Goal: Task Accomplishment & Management: Use online tool/utility

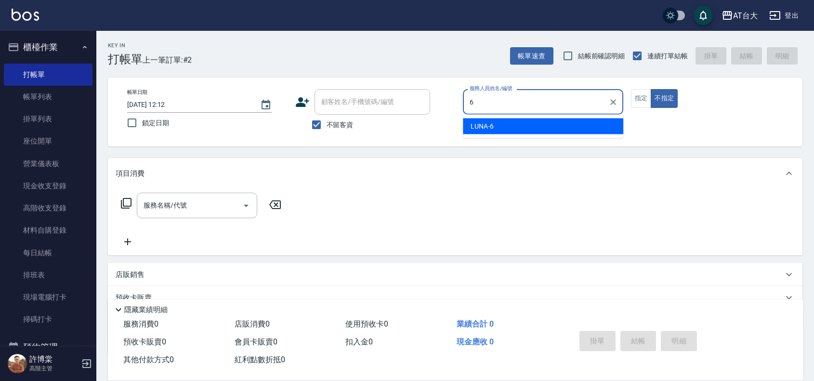
type input "LUNA-6"
type button "false"
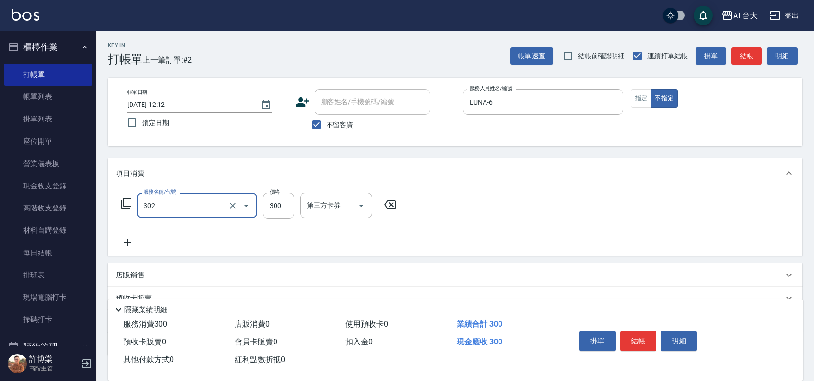
type input "剪髮(302)"
click at [386, 208] on icon at bounding box center [390, 205] width 24 height 12
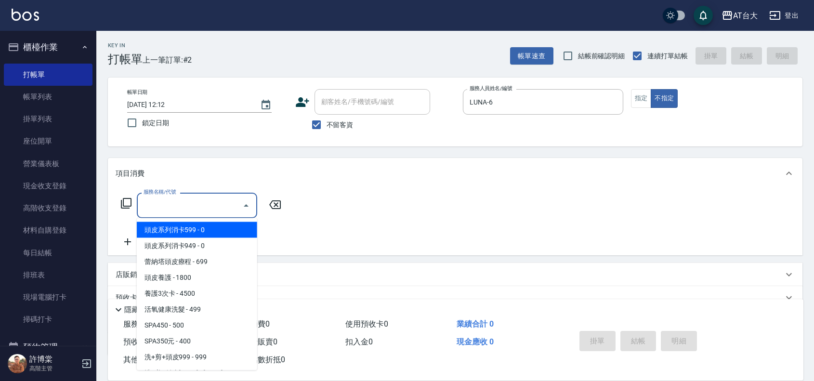
click at [220, 206] on input "服務名稱/代號" at bounding box center [189, 205] width 97 height 17
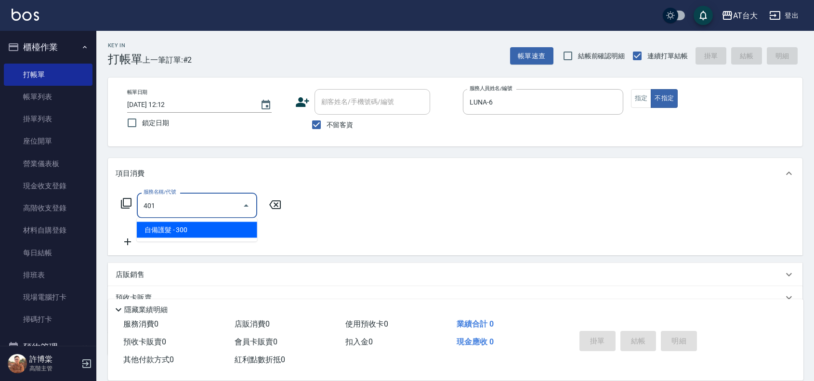
type input "自備護髮(401)"
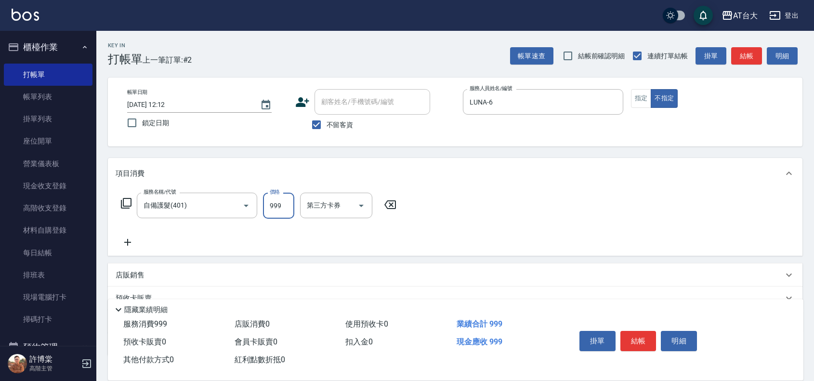
type input "999"
click at [627, 342] on button "結帳" at bounding box center [638, 341] width 36 height 20
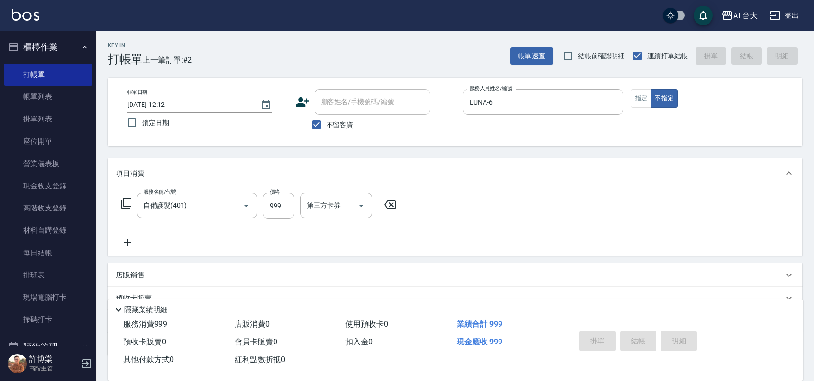
type input "2025/10/13 13:54"
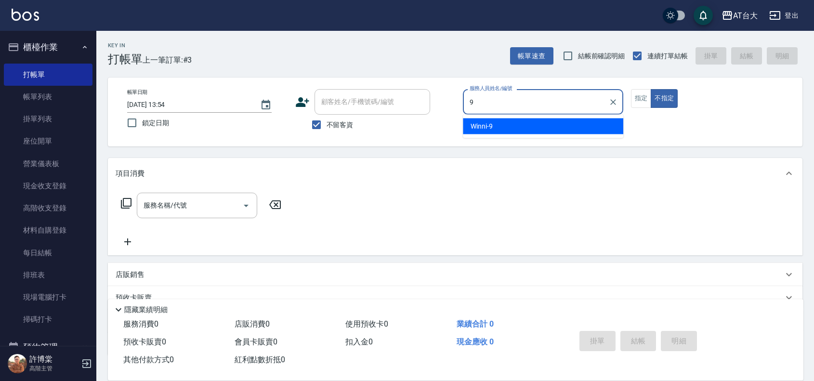
type input "Winni-9"
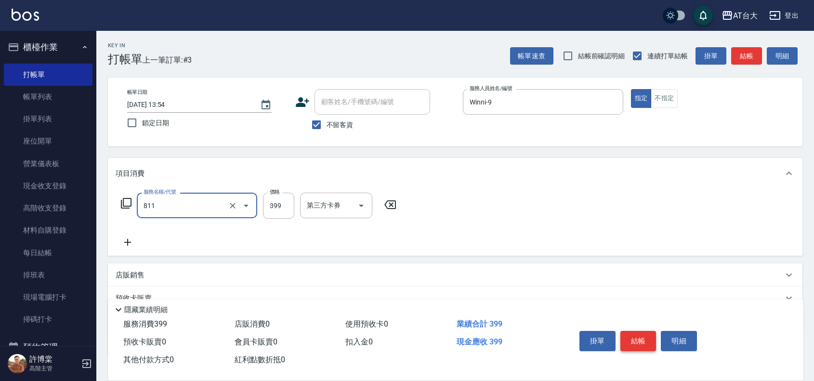
type input "洗+剪(811)"
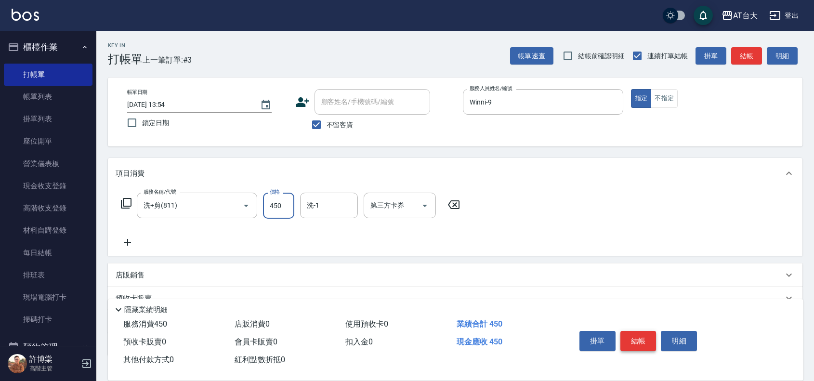
type input "450"
click at [642, 336] on button "結帳" at bounding box center [638, 341] width 36 height 20
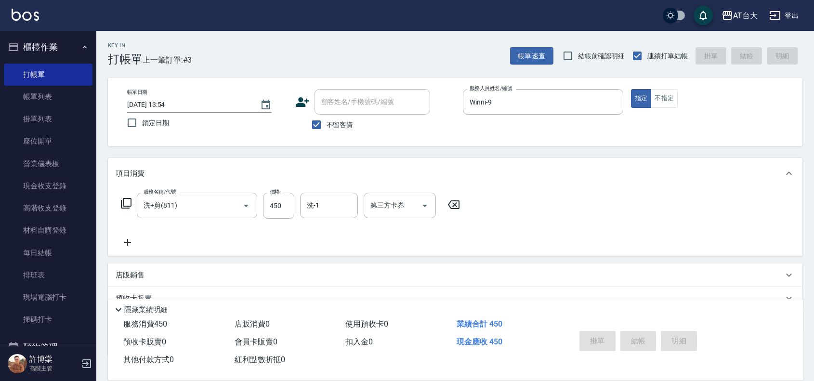
type input "2025/10/13 14:17"
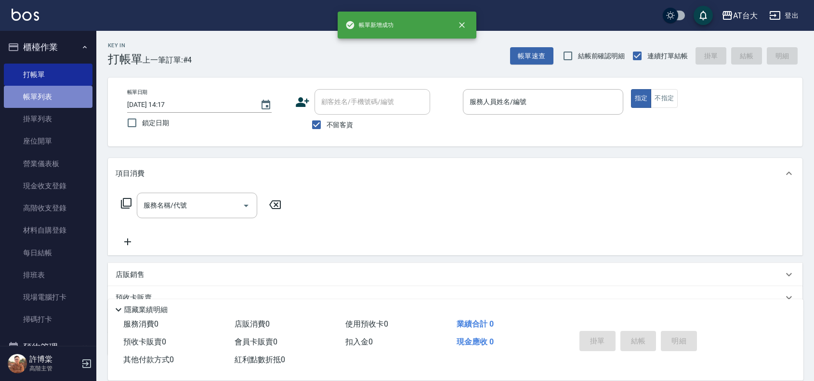
drag, startPoint x: 58, startPoint y: 90, endPoint x: 50, endPoint y: 89, distance: 8.7
click at [58, 90] on link "帳單列表" at bounding box center [48, 97] width 89 height 22
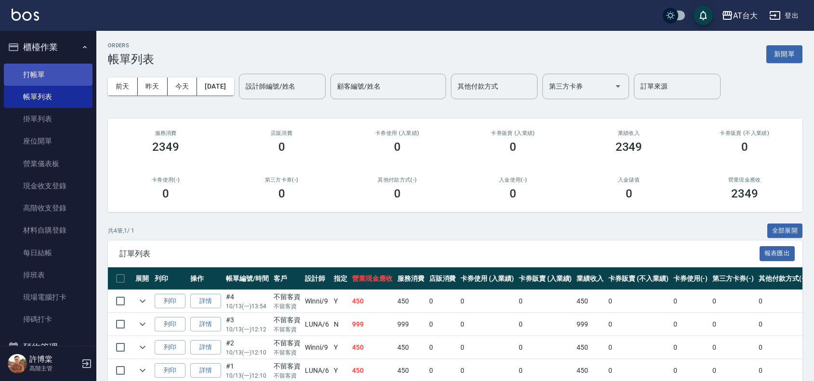
click at [48, 68] on link "打帳單" at bounding box center [48, 75] width 89 height 22
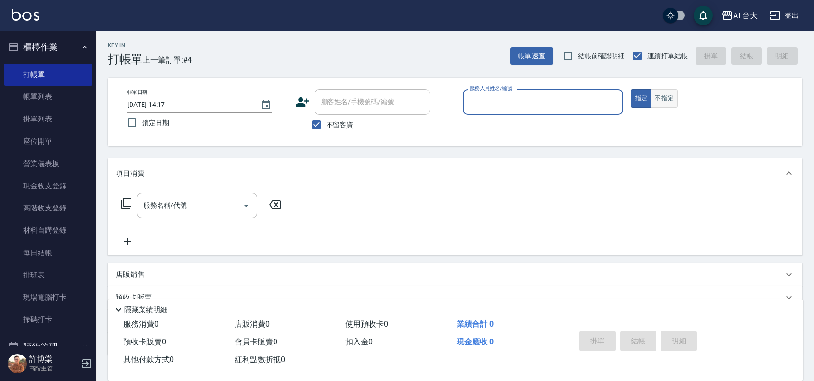
click at [666, 107] on button "不指定" at bounding box center [664, 98] width 27 height 19
click at [66, 102] on link "帳單列表" at bounding box center [48, 97] width 89 height 22
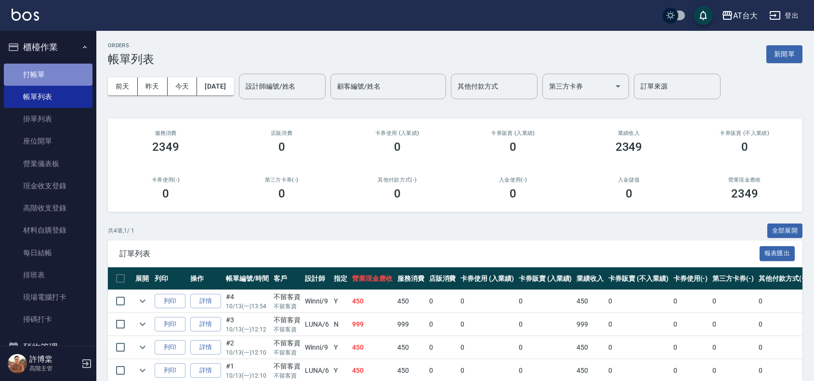
click at [49, 67] on link "打帳單" at bounding box center [48, 75] width 89 height 22
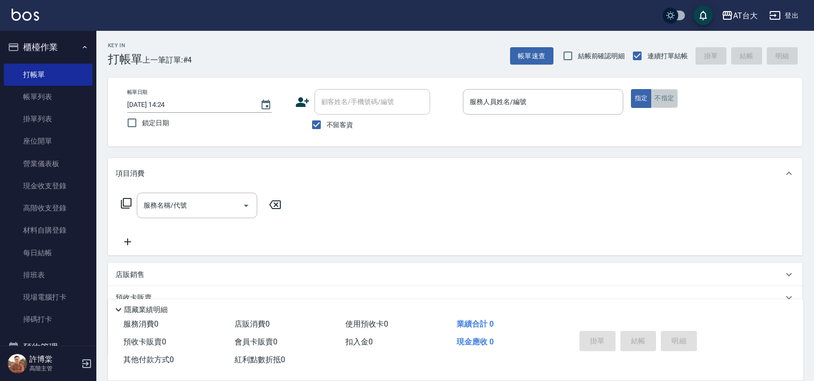
click at [676, 104] on button "不指定" at bounding box center [664, 98] width 27 height 19
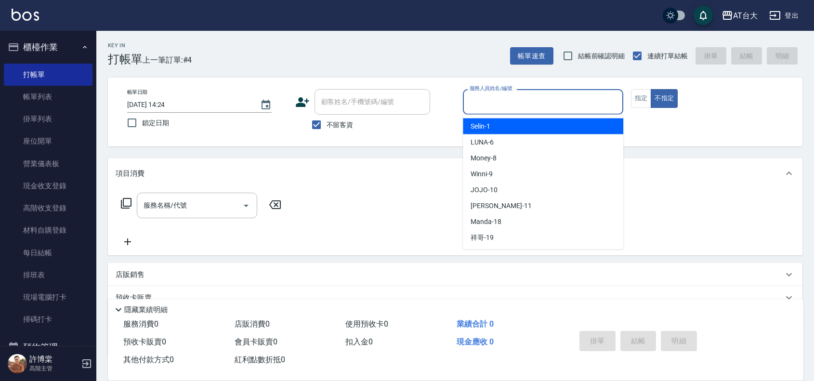
click at [589, 103] on input "服務人員姓名/編號" at bounding box center [543, 101] width 152 height 17
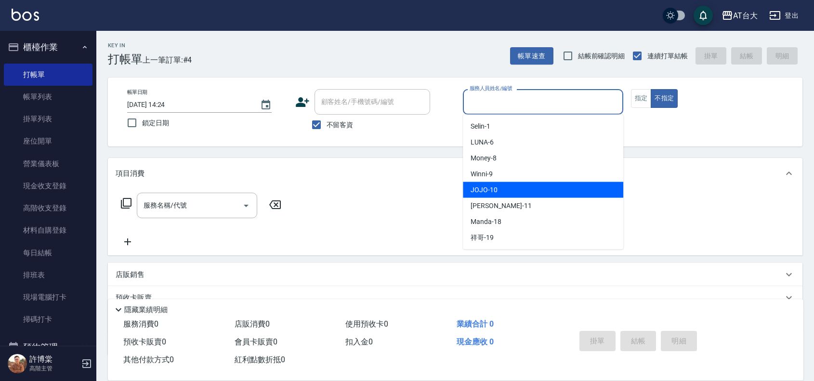
click at [491, 189] on span "JOJO -10" at bounding box center [484, 190] width 27 height 10
type input "JOJO-10"
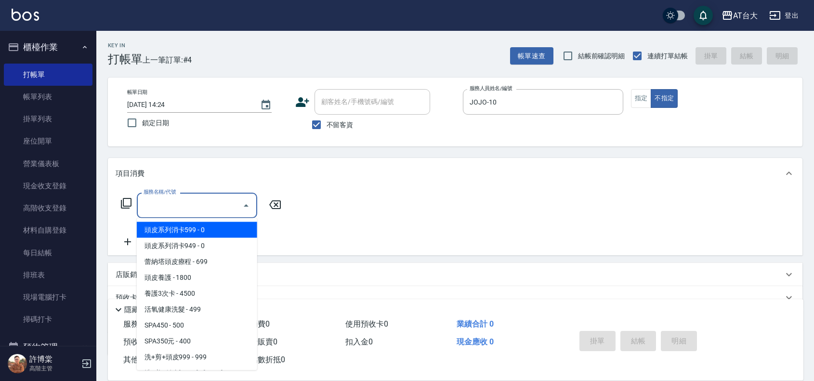
click at [210, 208] on input "服務名稱/代號" at bounding box center [189, 205] width 97 height 17
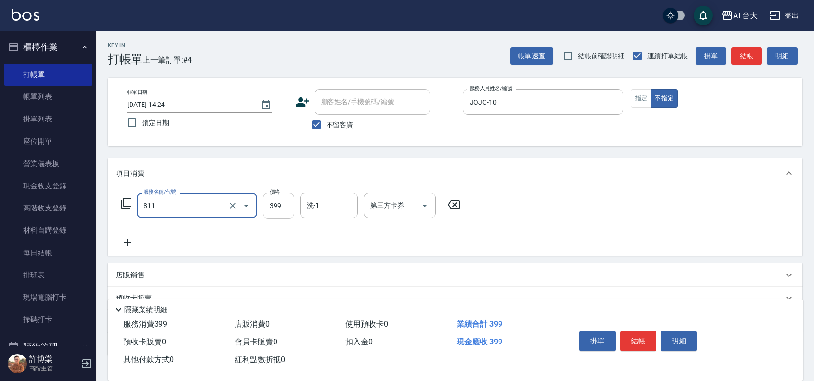
type input "洗+剪(811)"
drag, startPoint x: 268, startPoint y: 198, endPoint x: 254, endPoint y: 205, distance: 15.1
click at [268, 198] on input "399" at bounding box center [278, 206] width 31 height 26
type input "599"
click at [637, 331] on button "結帳" at bounding box center [638, 341] width 36 height 20
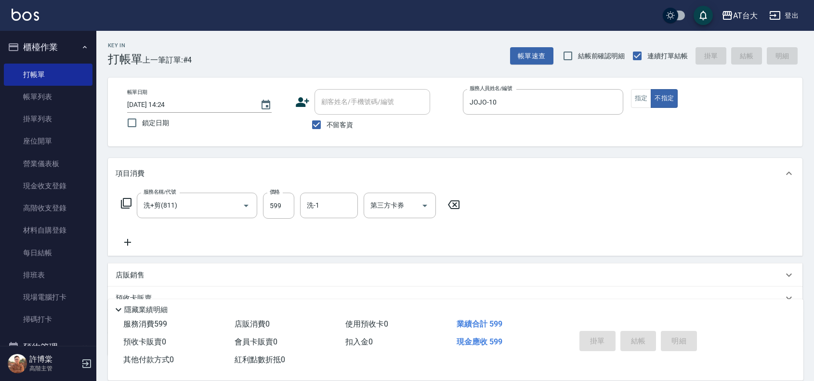
type input "2025/10/13 14:48"
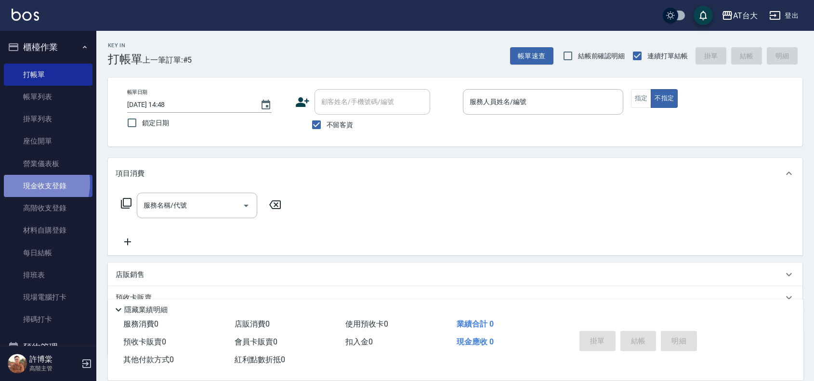
click at [29, 183] on link "現金收支登錄" at bounding box center [48, 186] width 89 height 22
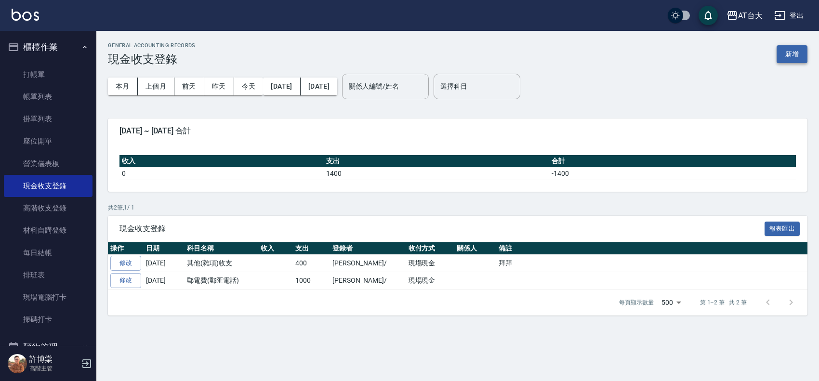
click at [795, 56] on button "新增" at bounding box center [791, 54] width 31 height 18
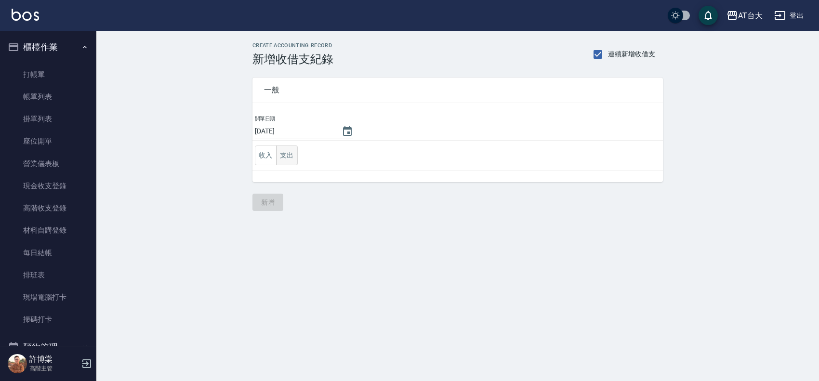
click at [285, 159] on button "支出" at bounding box center [287, 155] width 22 height 20
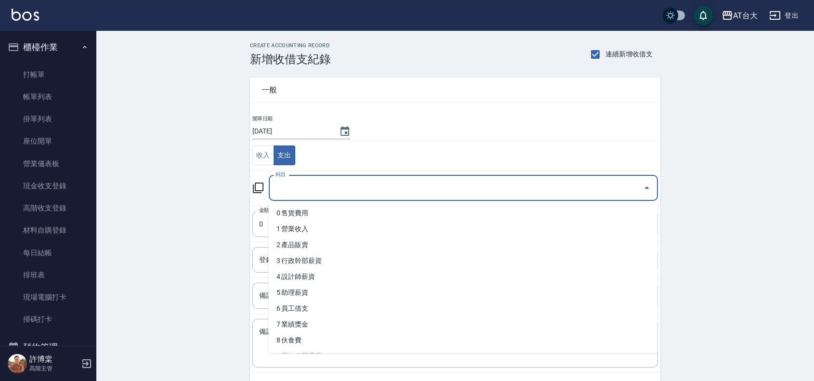
click at [318, 189] on input "科目" at bounding box center [456, 188] width 366 height 17
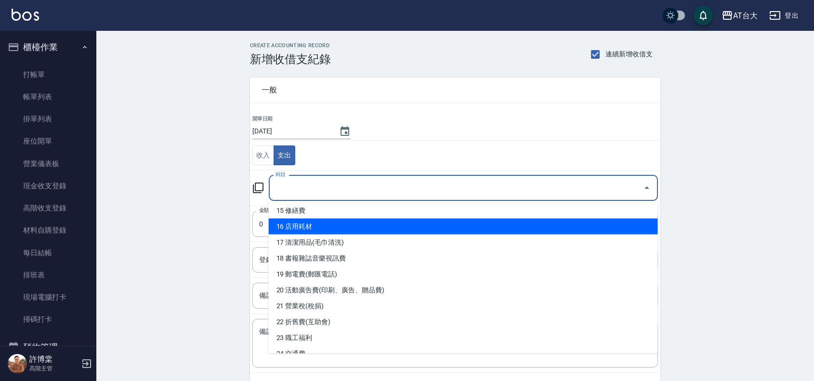
click at [325, 223] on li "16 店用耗材" at bounding box center [463, 227] width 389 height 16
type input "16 店用耗材"
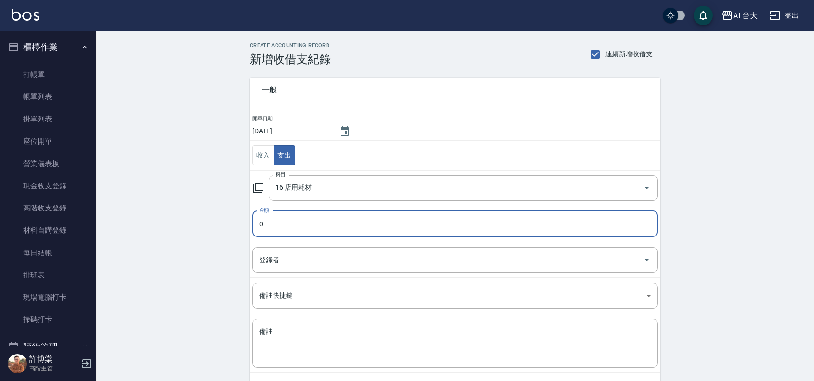
click at [254, 222] on input "0" at bounding box center [455, 224] width 406 height 26
type input "840"
click at [366, 266] on input "登錄者" at bounding box center [448, 259] width 382 height 17
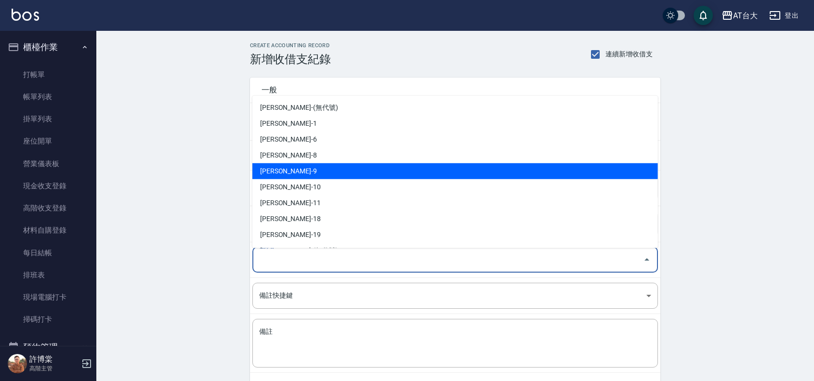
drag, startPoint x: 355, startPoint y: 169, endPoint x: 368, endPoint y: 248, distance: 80.5
click at [356, 169] on li "潘怡廷-9" at bounding box center [455, 171] width 406 height 16
type input "潘怡廷-9"
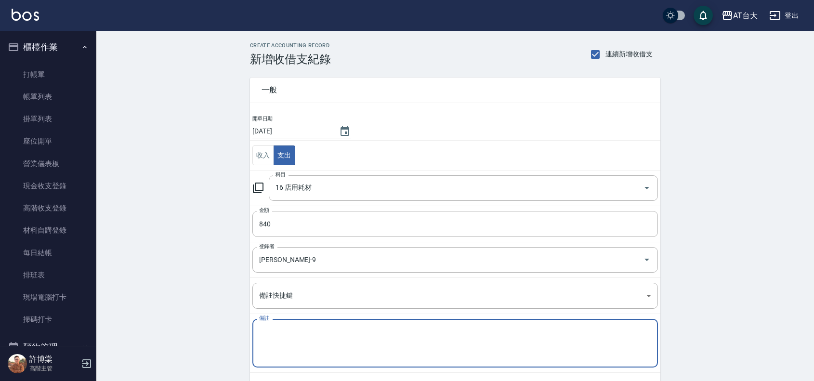
click at [400, 334] on textarea "備註" at bounding box center [455, 343] width 392 height 33
type textarea "為"
type textarea "衛生紙*1 棉條*2 保鮮膜*2"
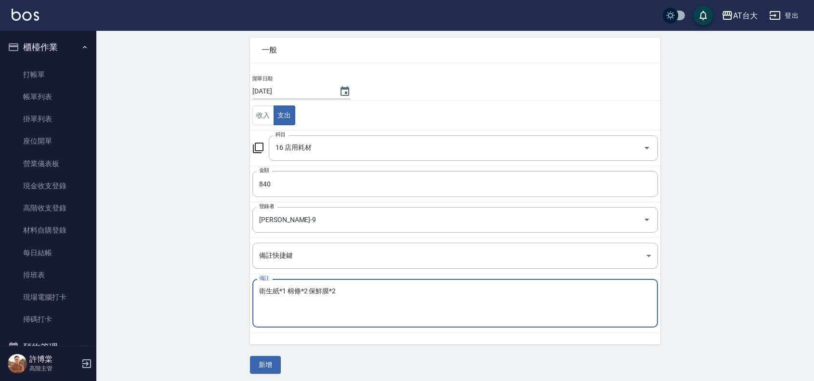
scroll to position [45, 0]
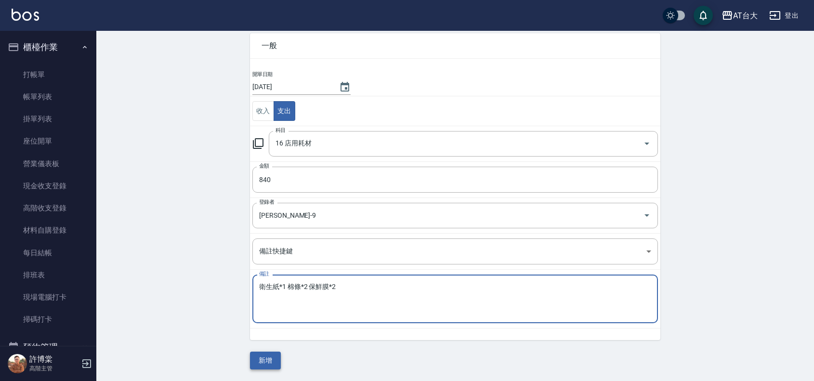
click at [259, 364] on button "新增" at bounding box center [265, 361] width 31 height 18
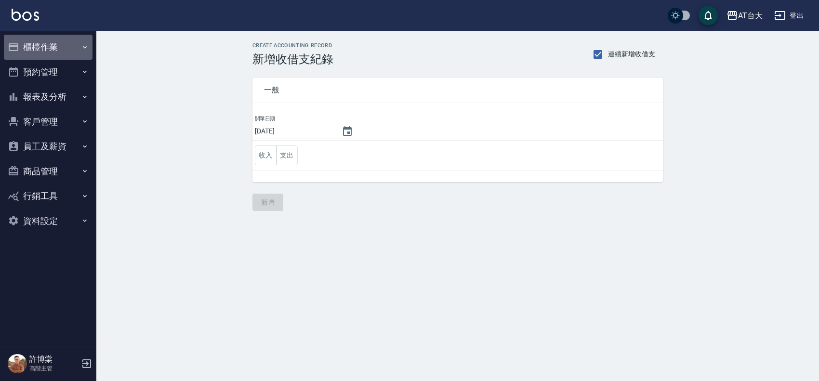
click at [46, 49] on button "櫃檯作業" at bounding box center [48, 47] width 89 height 25
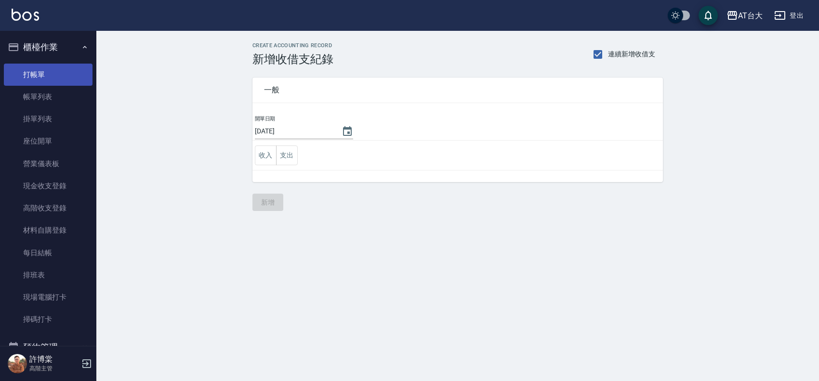
click at [71, 75] on link "打帳單" at bounding box center [48, 75] width 89 height 22
